Goal: Task Accomplishment & Management: Complete application form

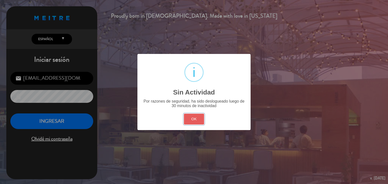
click at [196, 122] on button "OK" at bounding box center [194, 119] width 20 height 11
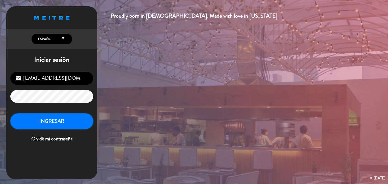
click at [63, 121] on button "INGRESAR" at bounding box center [51, 122] width 83 height 16
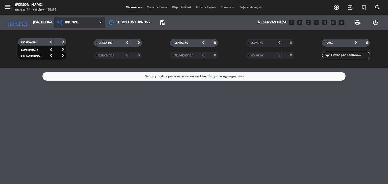
click at [69, 17] on span "Brunch" at bounding box center [79, 22] width 50 height 11
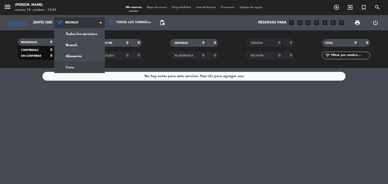
click at [81, 66] on div "menu [PERSON_NAME] 14. octubre - 15:54 Mis reservas Mapa de mesas Disponibilida…" at bounding box center [194, 34] width 388 height 68
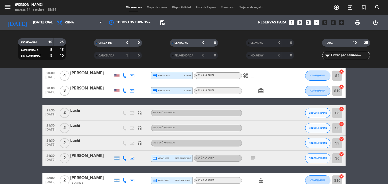
scroll to position [101, 0]
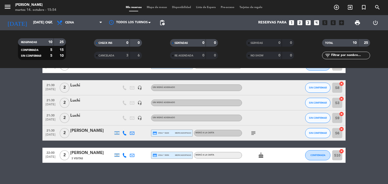
click at [255, 136] on icon "subject" at bounding box center [253, 133] width 6 height 6
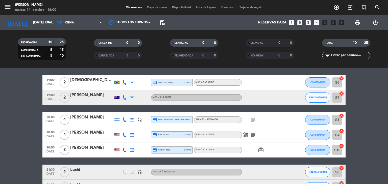
scroll to position [0, 0]
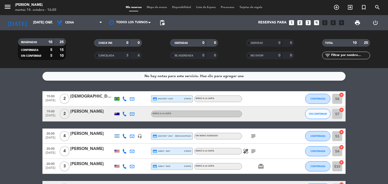
click at [126, 100] on icon at bounding box center [124, 99] width 5 height 5
click at [118, 91] on span "Copiar" at bounding box center [119, 90] width 11 height 5
click at [123, 112] on icon at bounding box center [124, 114] width 5 height 5
click at [118, 106] on span "Copiar" at bounding box center [121, 105] width 11 height 5
click at [124, 137] on icon at bounding box center [124, 136] width 5 height 5
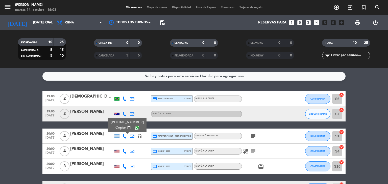
click at [119, 129] on span "Copiar" at bounding box center [120, 127] width 11 height 5
click at [253, 139] on icon "subject" at bounding box center [253, 136] width 6 height 6
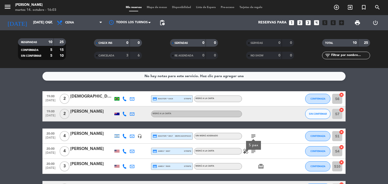
click at [252, 137] on icon "subject" at bounding box center [253, 136] width 6 height 6
click at [126, 151] on icon at bounding box center [124, 151] width 5 height 5
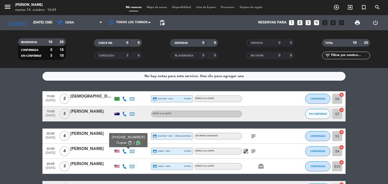
click at [119, 143] on span "Copiar" at bounding box center [121, 142] width 11 height 5
click at [254, 150] on icon "subject" at bounding box center [253, 151] width 6 height 6
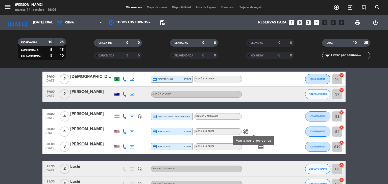
scroll to position [25, 0]
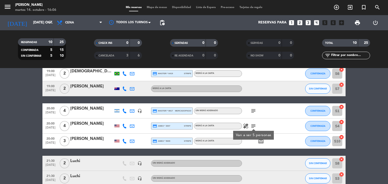
click at [124, 142] on icon at bounding box center [124, 141] width 5 height 5
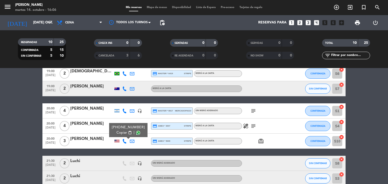
click at [117, 132] on span "Copiar" at bounding box center [121, 132] width 11 height 5
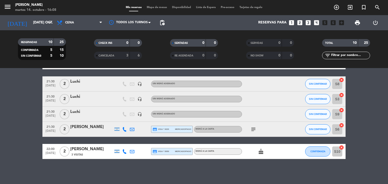
scroll to position [105, 0]
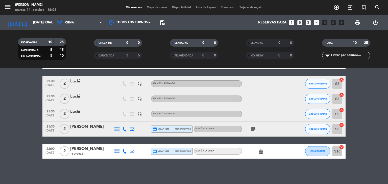
click at [126, 151] on icon at bounding box center [124, 151] width 5 height 5
click at [121, 144] on span "Copiar" at bounding box center [120, 142] width 11 height 5
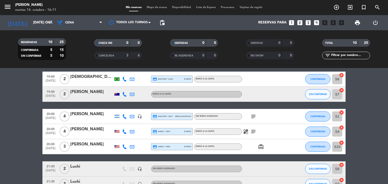
scroll to position [25, 0]
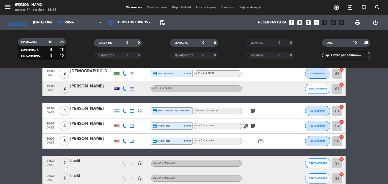
click at [255, 113] on icon "subject" at bounding box center [253, 111] width 6 height 6
click at [249, 144] on div "card_giftcard" at bounding box center [264, 141] width 45 height 15
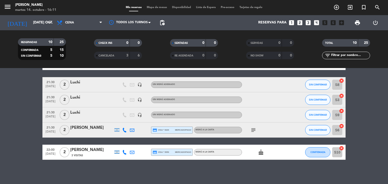
scroll to position [105, 0]
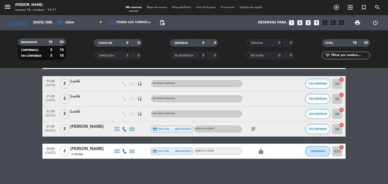
click at [301, 21] on icon "looks_two" at bounding box center [299, 22] width 7 height 7
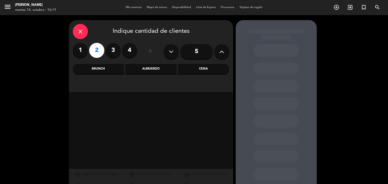
click at [209, 68] on div "Cena" at bounding box center [203, 69] width 51 height 10
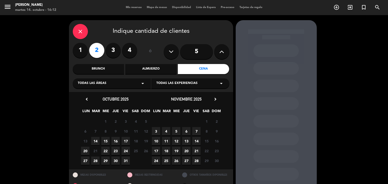
click at [94, 142] on span "14" at bounding box center [95, 141] width 8 height 8
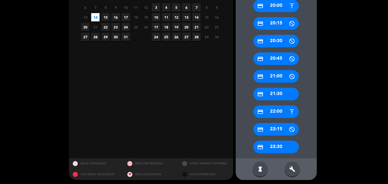
scroll to position [125, 0]
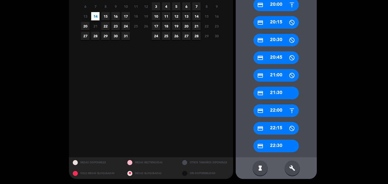
click at [280, 97] on div "credit_card 21:30" at bounding box center [275, 93] width 45 height 13
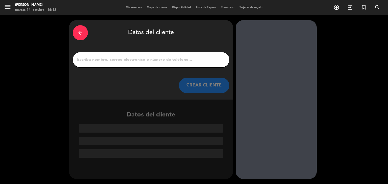
click at [148, 61] on input "1" at bounding box center [150, 59] width 149 height 7
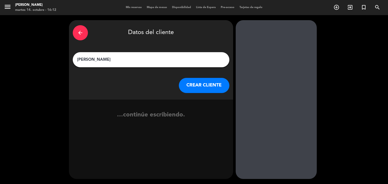
type input "[PERSON_NAME]"
click at [196, 79] on button "CREAR CLIENTE" at bounding box center [204, 85] width 50 height 15
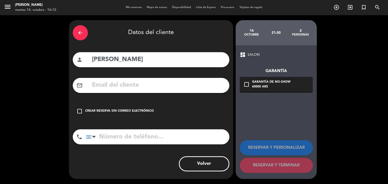
click at [133, 113] on div "Crear reserva sin correo electrónico" at bounding box center [119, 111] width 69 height 5
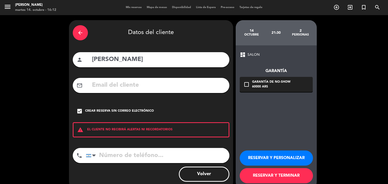
click at [276, 175] on button "RESERVAR Y TERMINAR" at bounding box center [276, 175] width 73 height 15
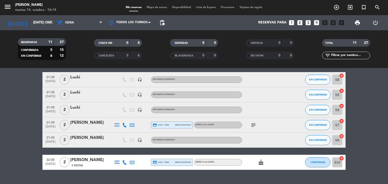
scroll to position [120, 0]
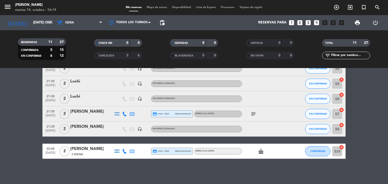
click at [123, 150] on icon at bounding box center [124, 151] width 5 height 5
click at [270, 150] on div "cake" at bounding box center [264, 151] width 45 height 15
